Goal: Task Accomplishment & Management: Manage account settings

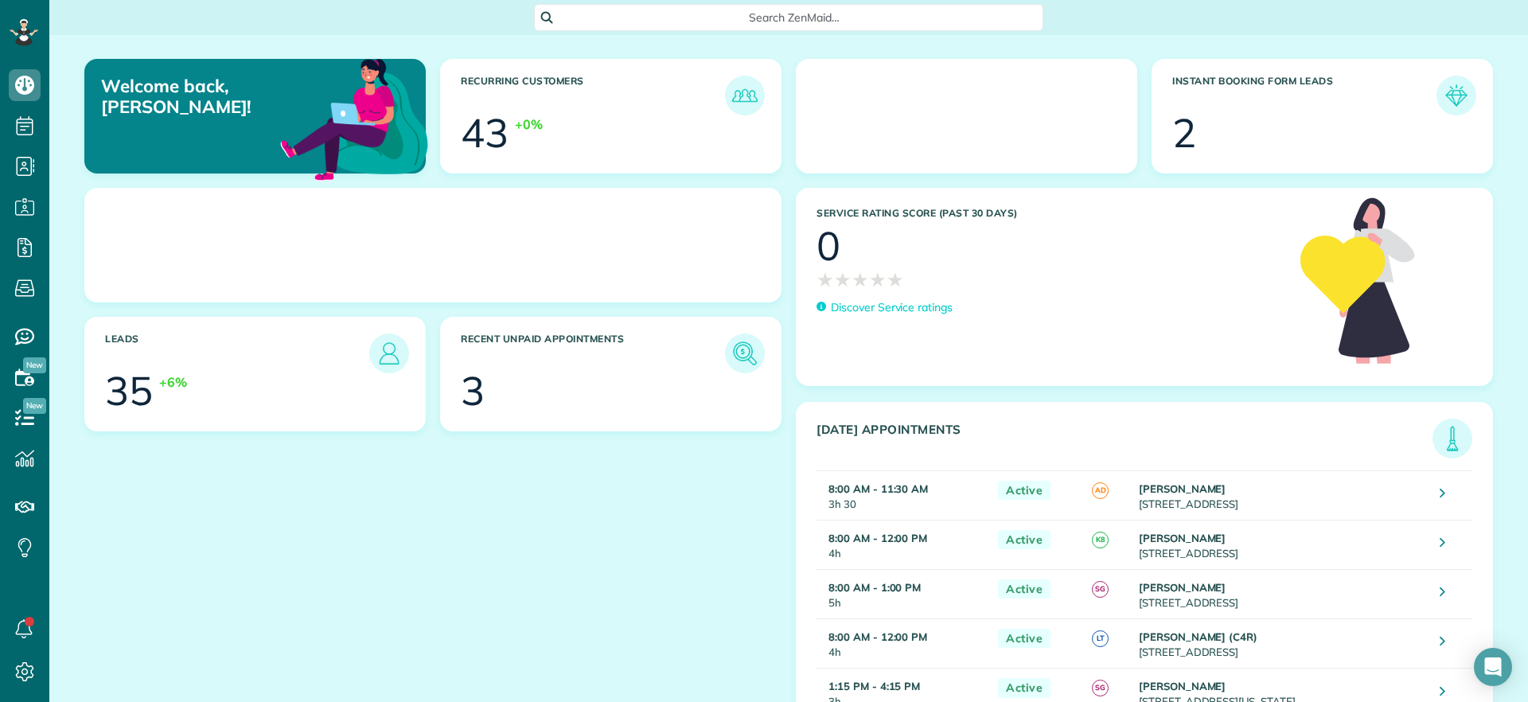
scroll to position [7, 7]
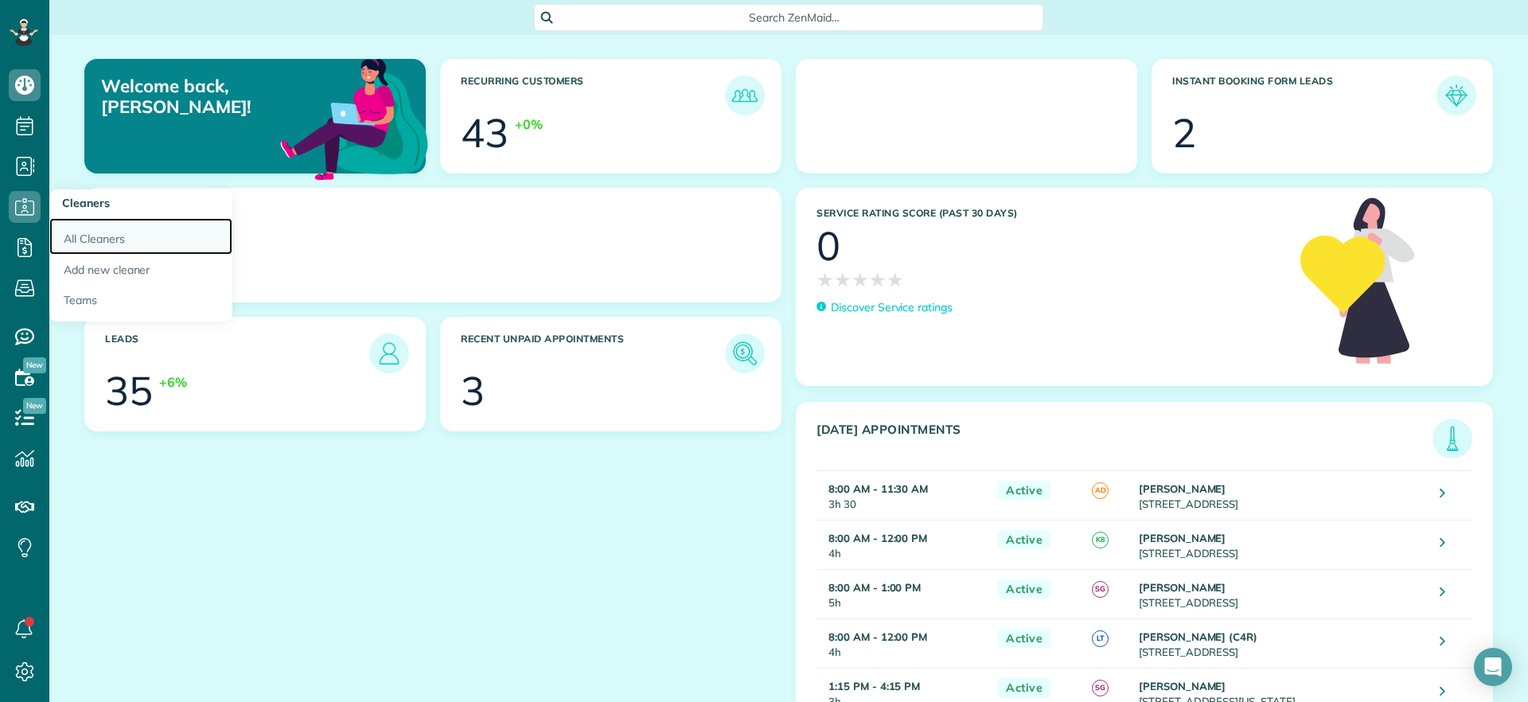
click at [64, 229] on link "All Cleaners" at bounding box center [140, 236] width 183 height 37
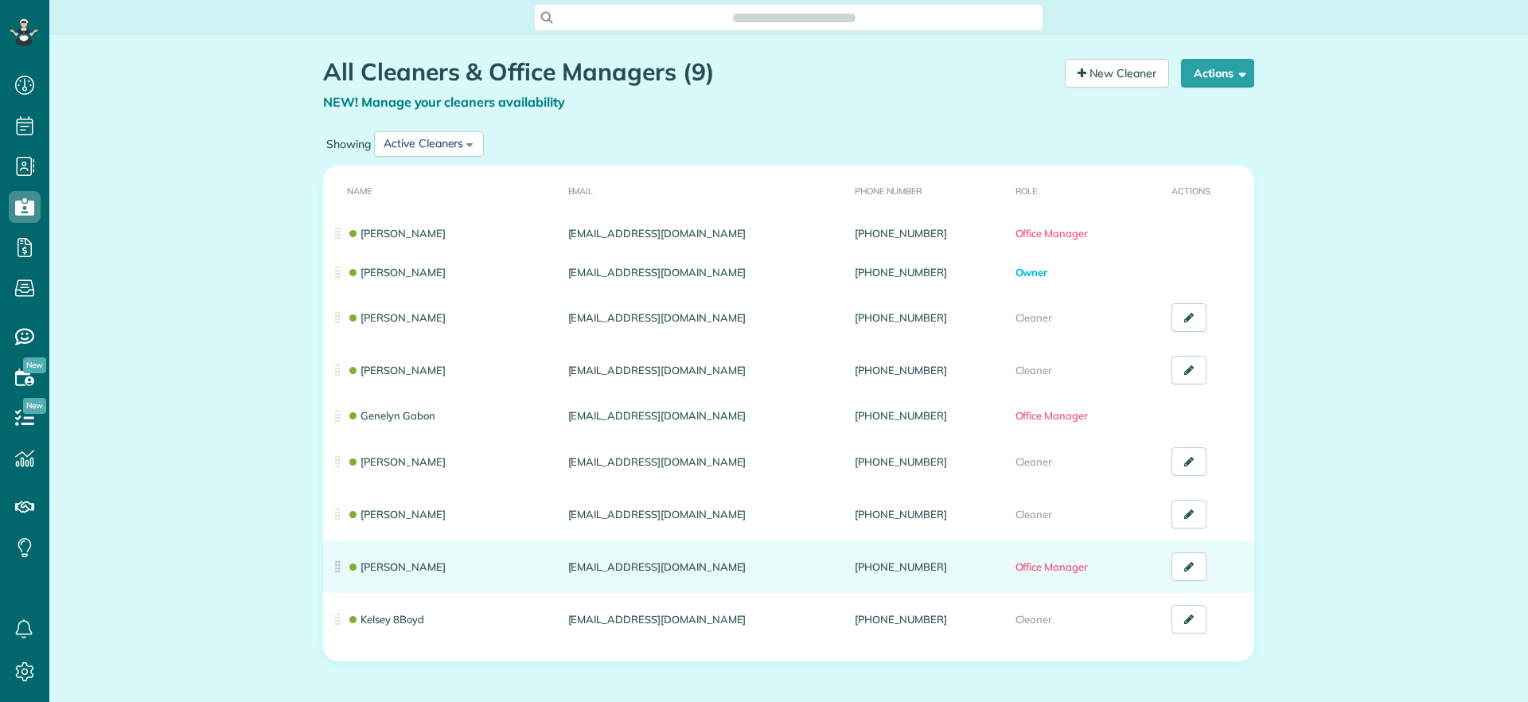
scroll to position [702, 49]
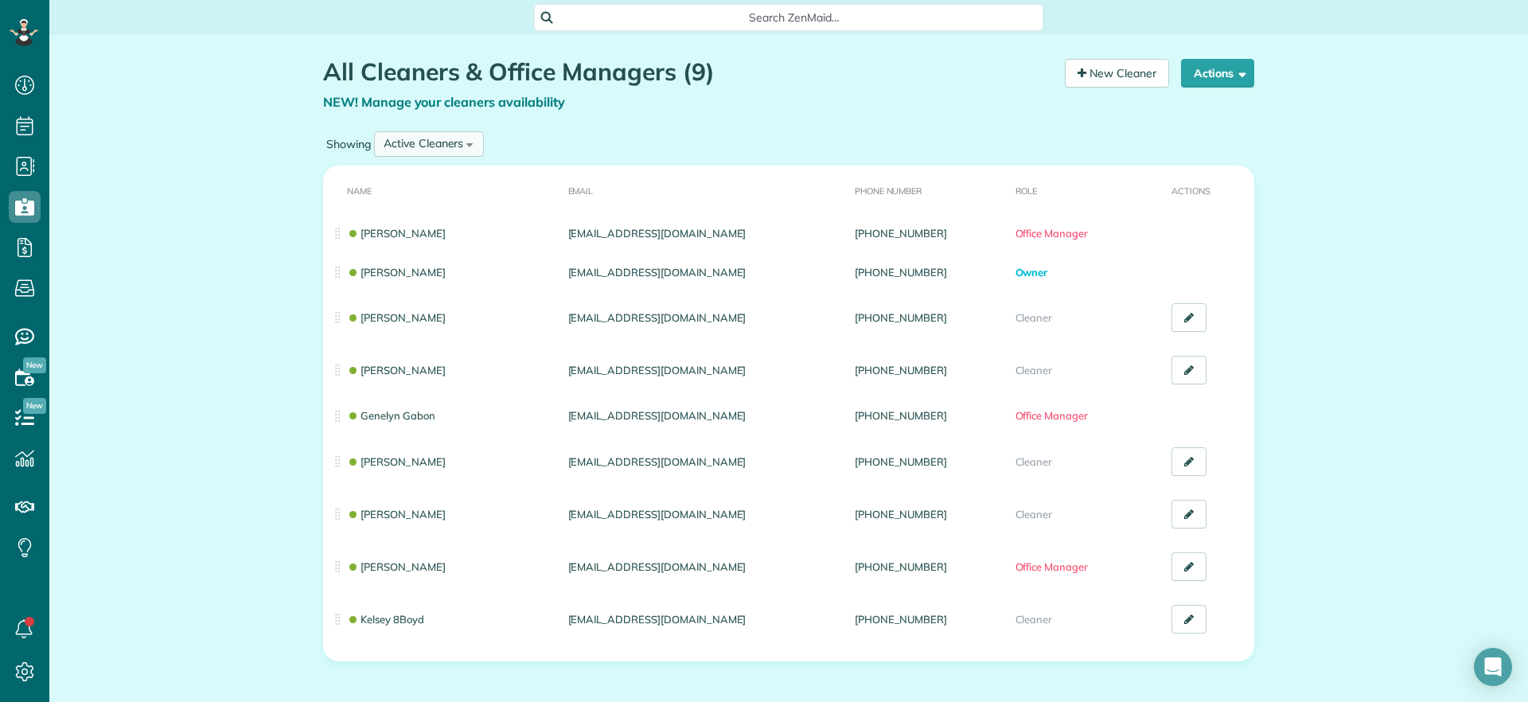
click at [450, 135] on div "Active Cleaners" at bounding box center [424, 143] width 80 height 17
click at [428, 236] on li "Inactive Cleaners" at bounding box center [427, 248] width 103 height 33
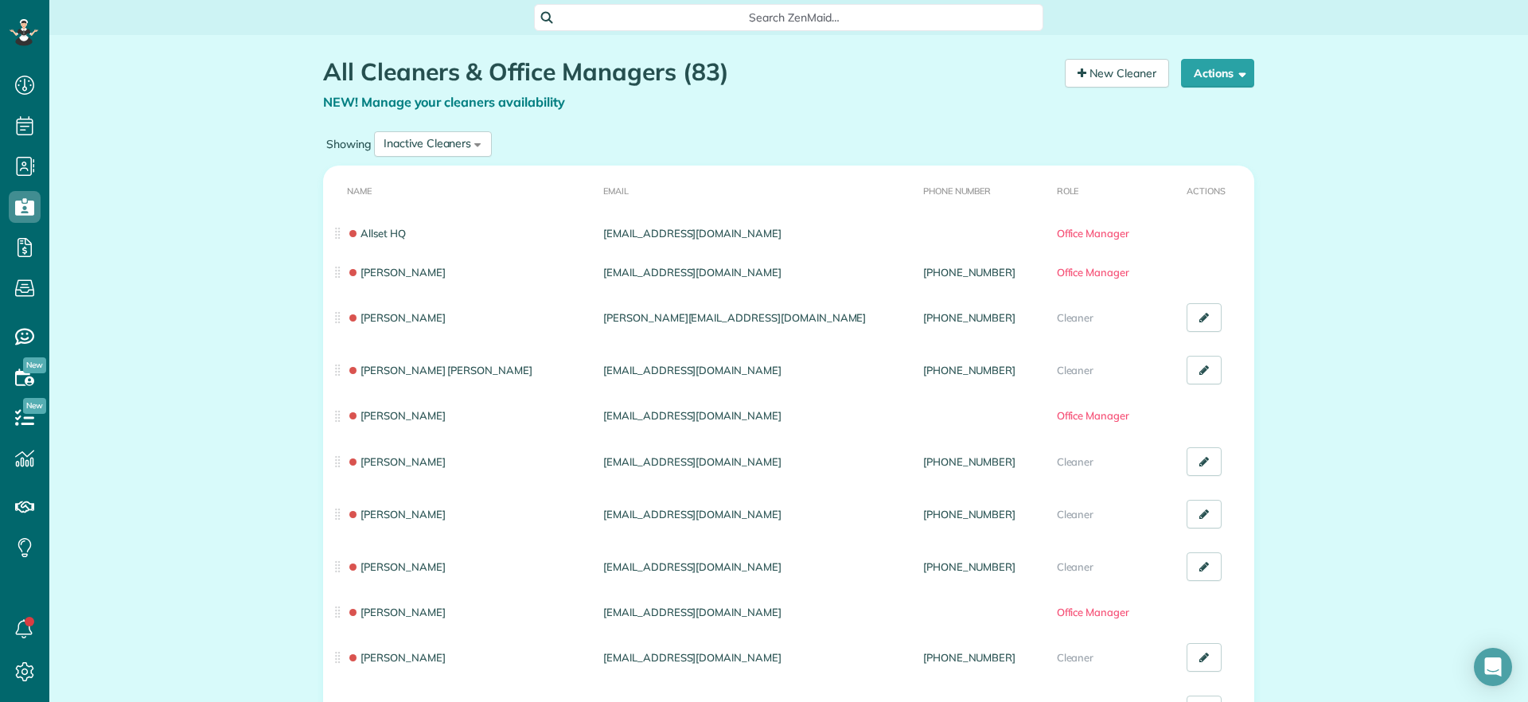
click at [789, 14] on span "Search ZenMaid…" at bounding box center [794, 18] width 484 height 16
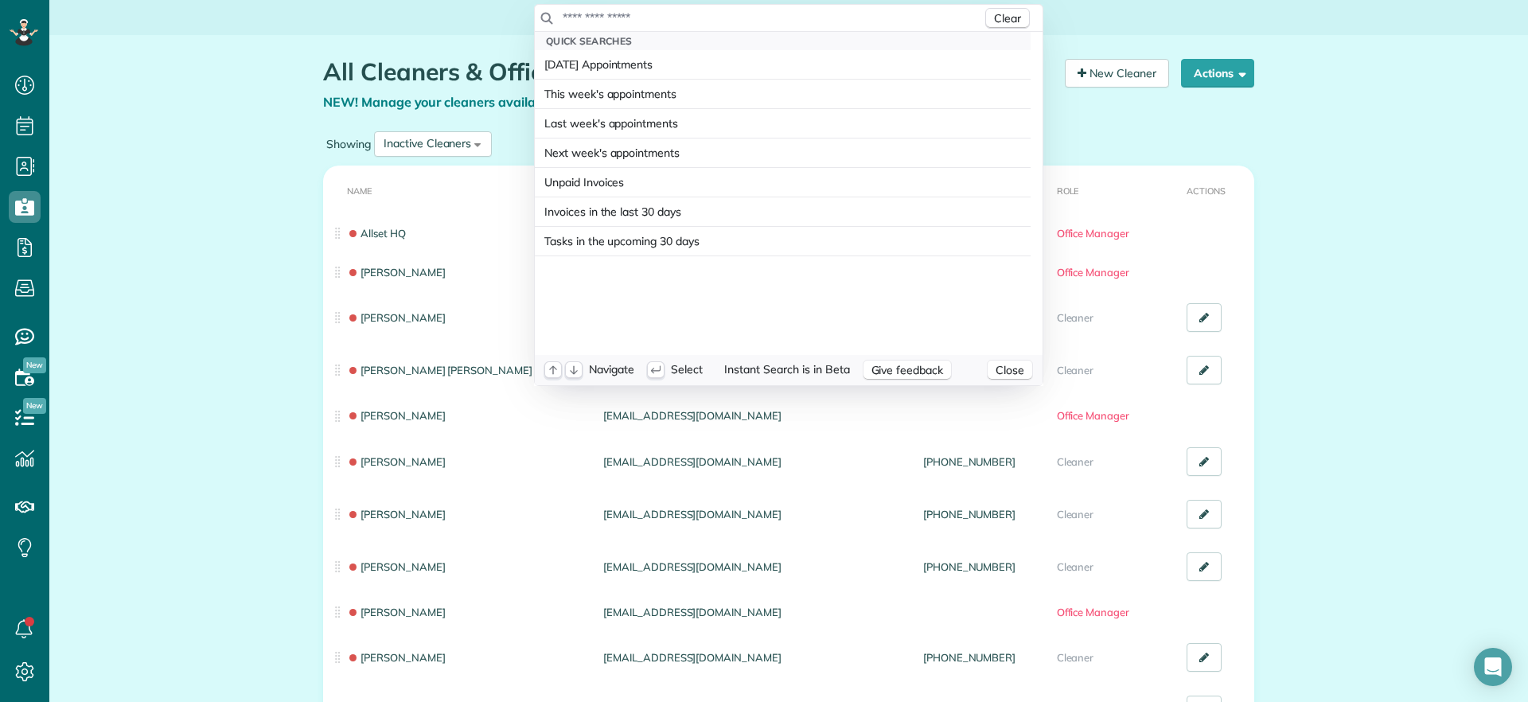
click at [790, 18] on input "text" at bounding box center [772, 18] width 420 height 16
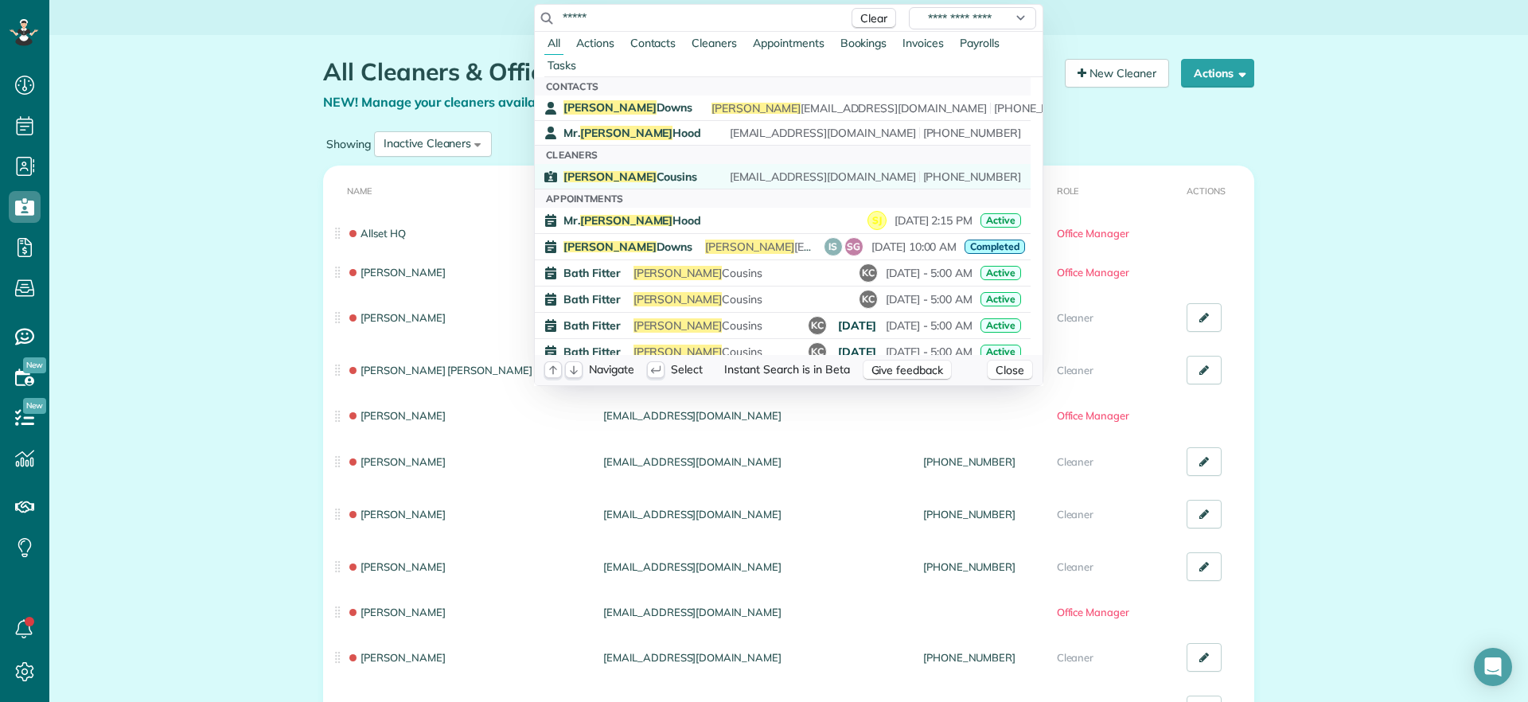
type input "*****"
click at [828, 185] on link "Kevin Cousins cousinsk80@yahoo.com (804) 307-6252" at bounding box center [783, 176] width 496 height 25
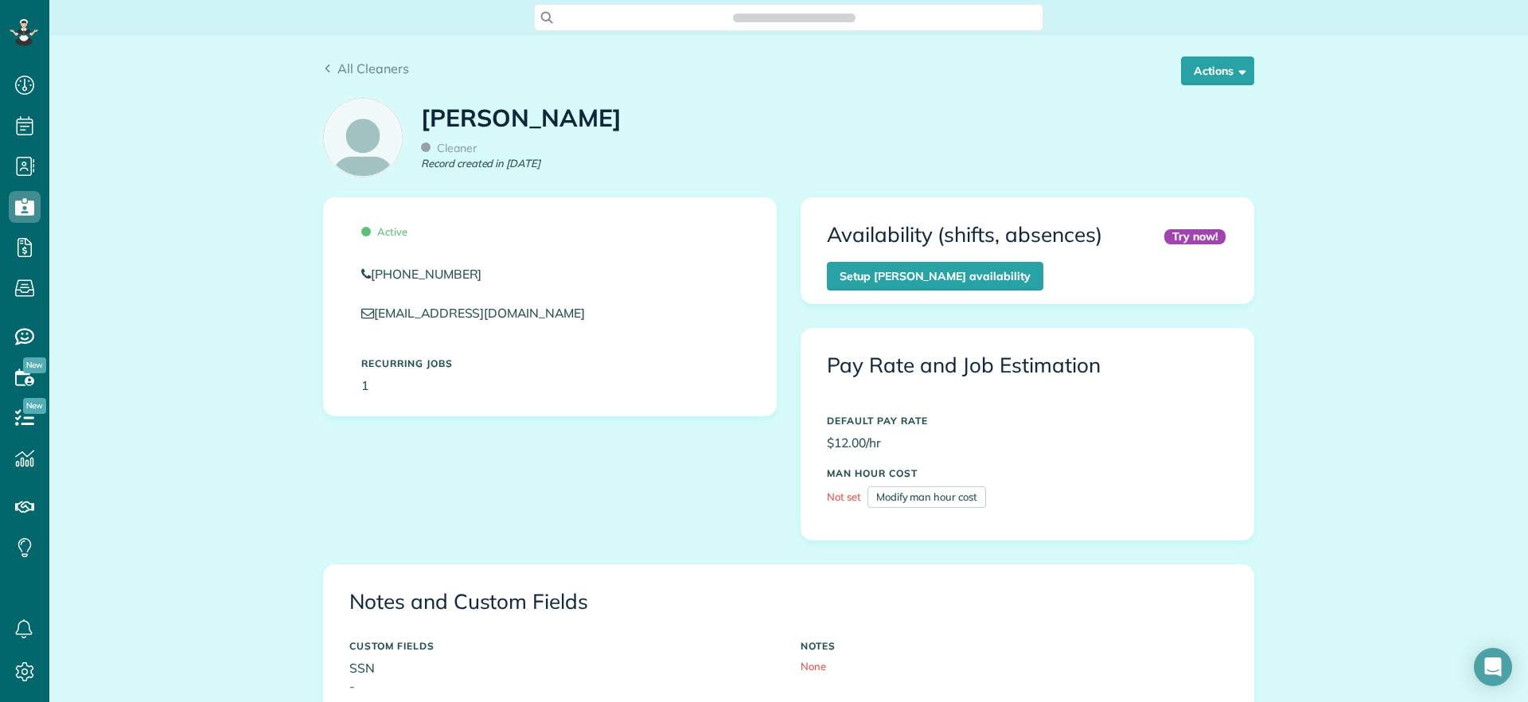
scroll to position [7, 7]
drag, startPoint x: 361, startPoint y: 282, endPoint x: 462, endPoint y: 275, distance: 100.5
click at [462, 275] on div "(804) 307-6252" at bounding box center [549, 271] width 401 height 39
drag, startPoint x: 89, startPoint y: 162, endPoint x: 145, endPoint y: 130, distance: 64.2
click at [145, 130] on div "Dashboard Scheduling Calendar View List View Dispatch View - Weekly scheduling …" at bounding box center [764, 351] width 1528 height 702
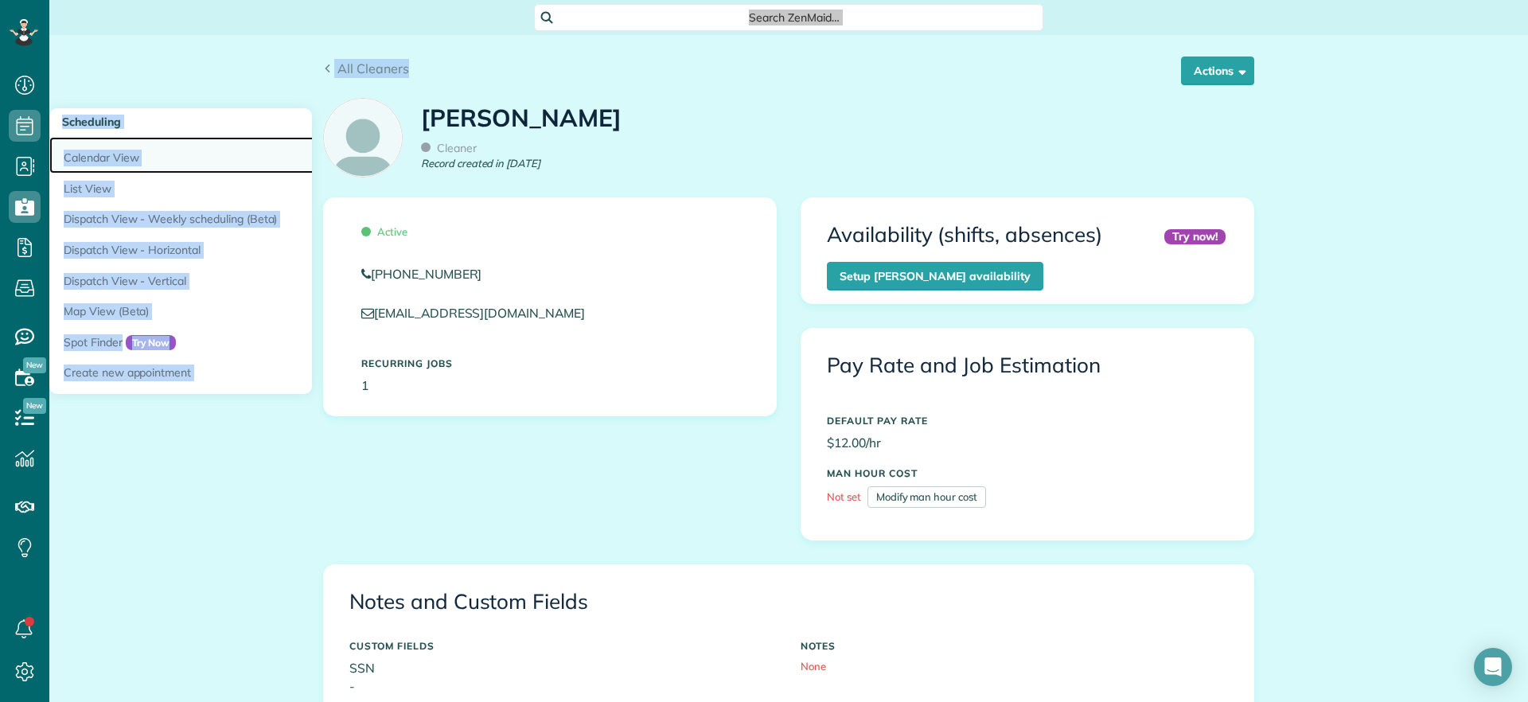
click at [78, 146] on link "Calendar View" at bounding box center [248, 155] width 398 height 37
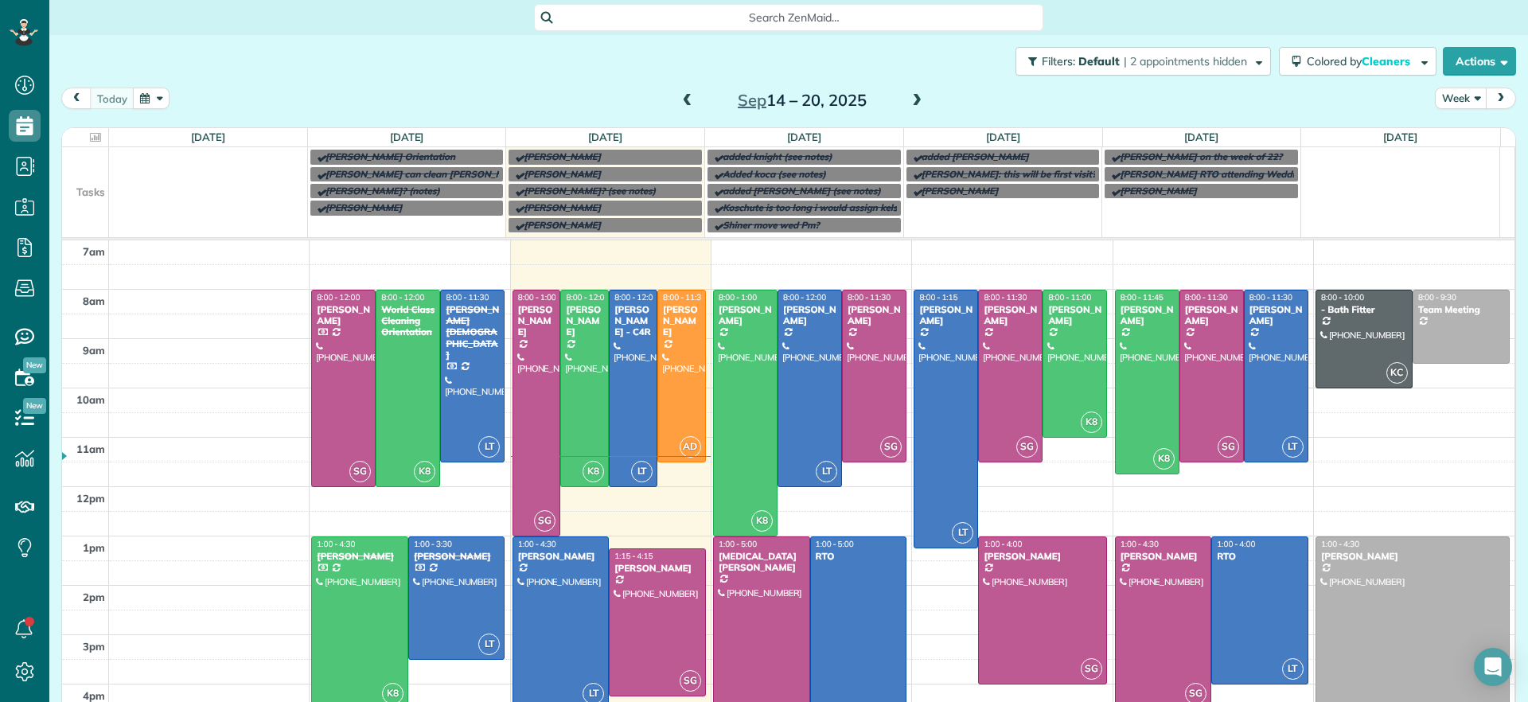
scroll to position [7, 7]
